Goal: Find specific page/section: Find specific page/section

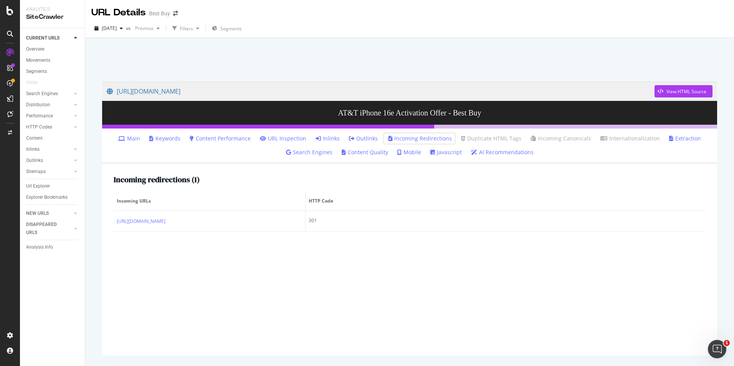
drag, startPoint x: 35, startPoint y: 184, endPoint x: 321, endPoint y: 181, distance: 286.1
click at [35, 184] on div "Url Explorer" at bounding box center [38, 186] width 24 height 8
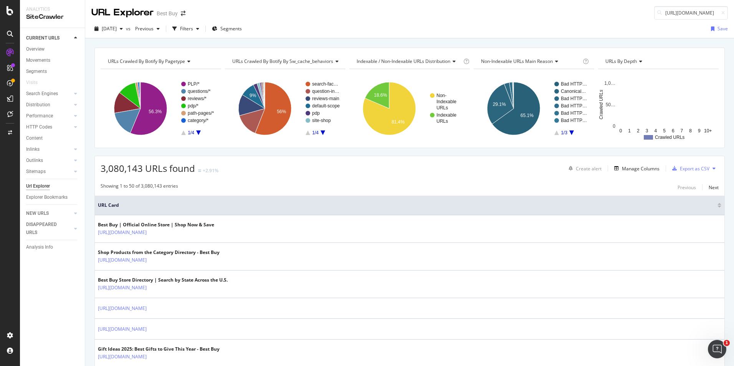
scroll to position [0, 283]
type input "[URL][DOMAIN_NAME]"
click at [38, 195] on div "Explorer Bookmarks" at bounding box center [46, 198] width 41 height 8
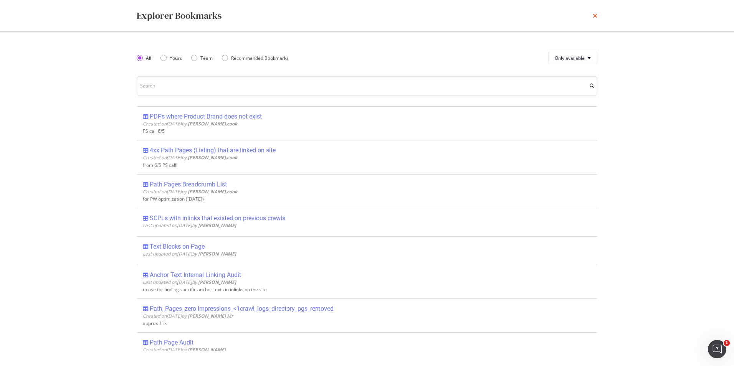
click at [597, 16] on icon "times" at bounding box center [595, 16] width 5 height 6
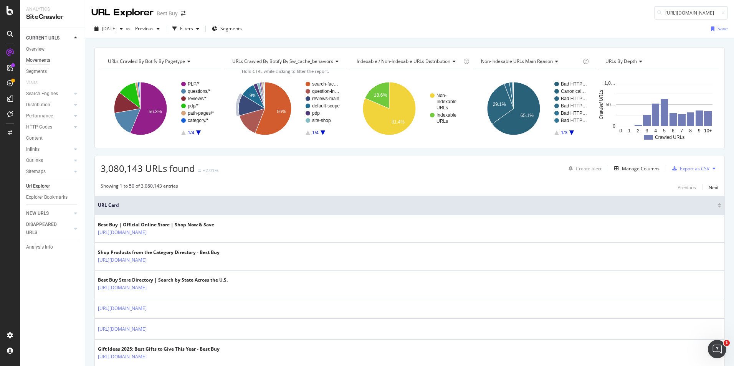
click at [38, 59] on div "Movements" at bounding box center [38, 60] width 24 height 8
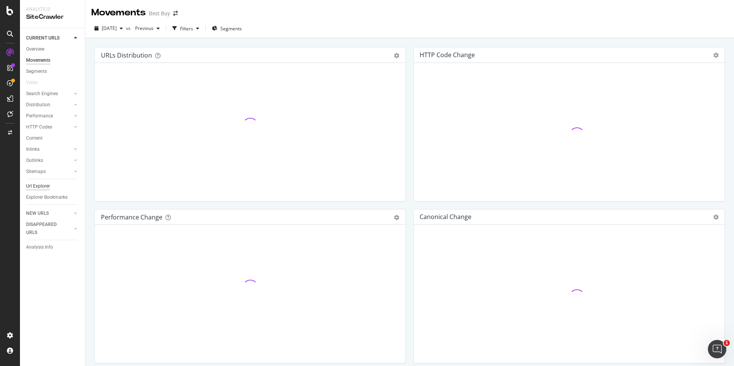
click at [37, 184] on div "Url Explorer" at bounding box center [38, 186] width 24 height 8
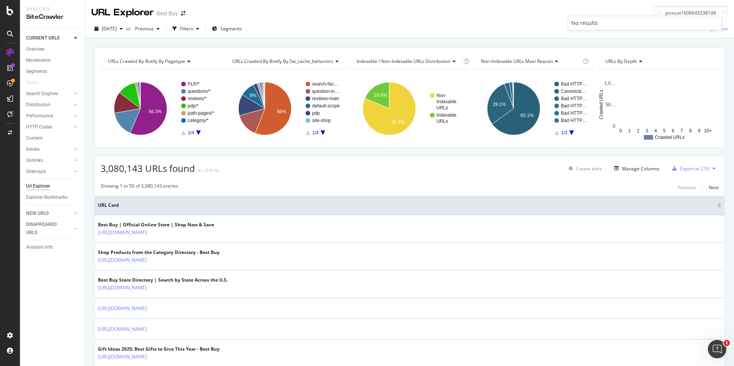
type input "pcmcat1608643338108"
click at [3, 10] on div at bounding box center [10, 10] width 18 height 9
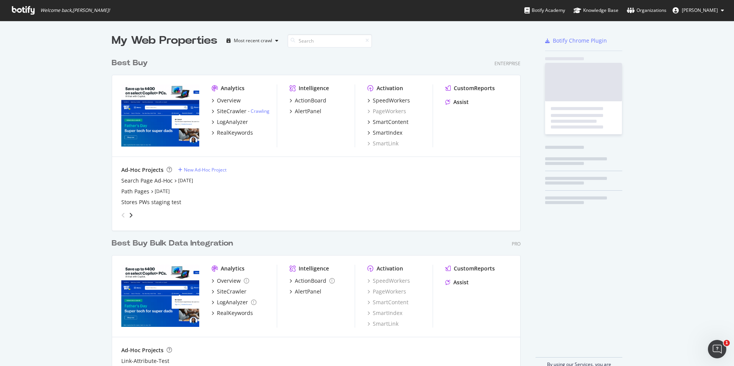
scroll to position [361, 723]
